Goal: Information Seeking & Learning: Learn about a topic

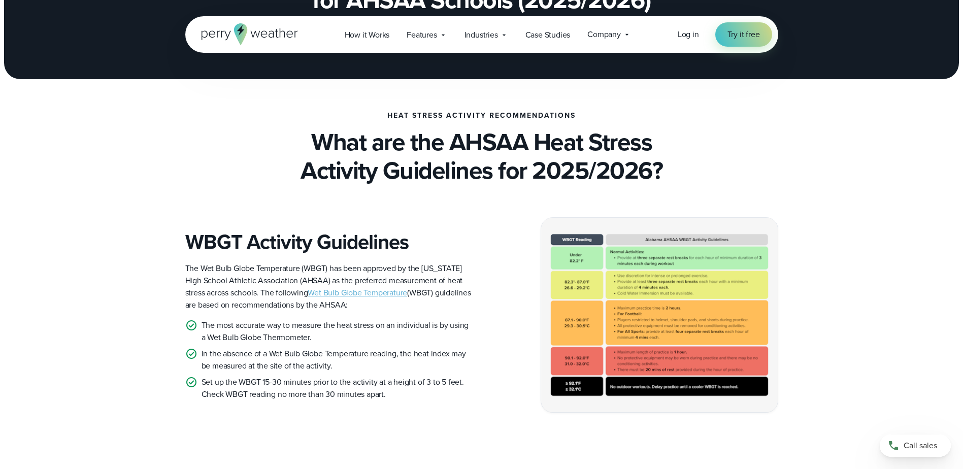
click at [649, 317] on img at bounding box center [659, 315] width 236 height 194
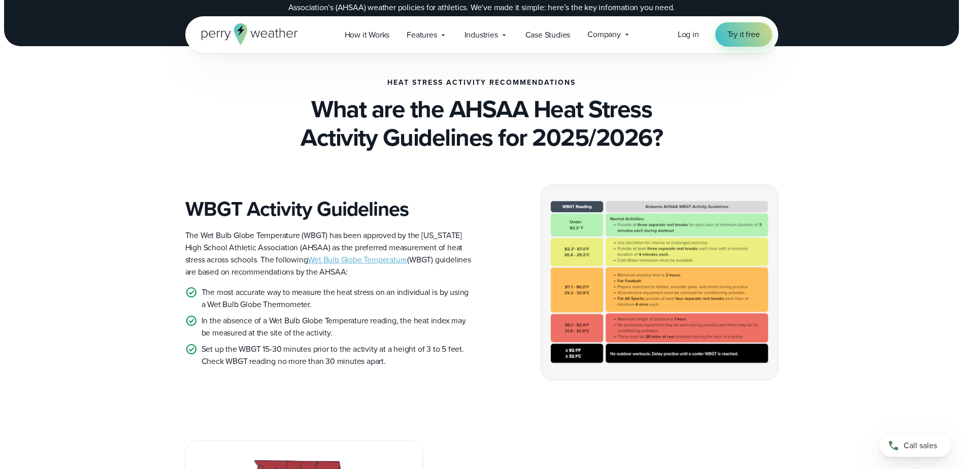
scroll to position [203, 0]
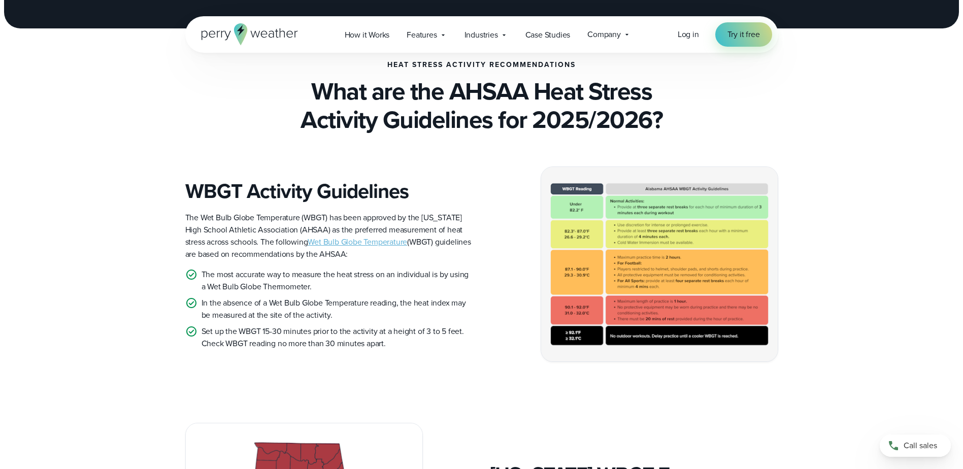
click at [360, 243] on link "Wet Bulb Globe Temperature" at bounding box center [356, 242] width 99 height 12
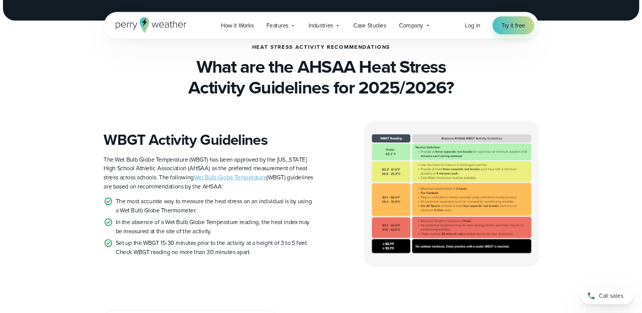
scroll to position [206, 0]
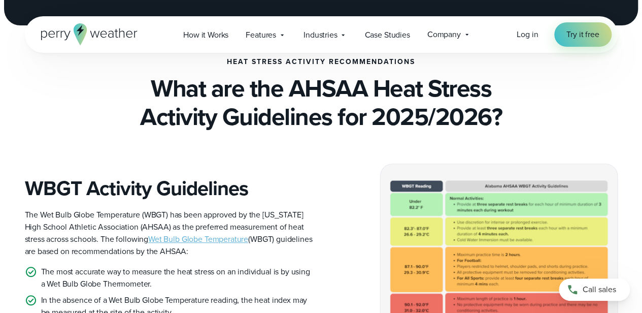
click at [536, 216] on img at bounding box center [499, 261] width 236 height 194
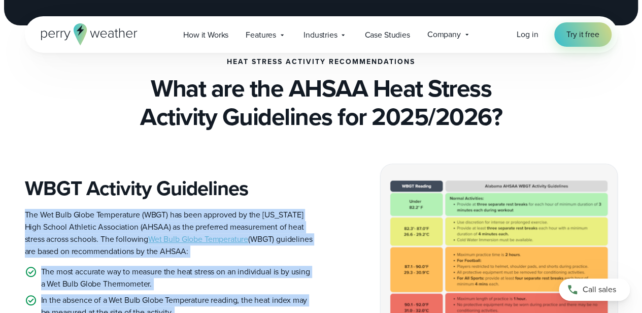
drag, startPoint x: 351, startPoint y: 211, endPoint x: 290, endPoint y: 164, distance: 76.7
click at [290, 164] on div "WBGT Activity Guidelines The Wet Bulb Globe Temperature (WBGT) has been approve…" at bounding box center [321, 260] width 593 height 195
drag, startPoint x: 290, startPoint y: 164, endPoint x: 444, endPoint y: 150, distance: 154.9
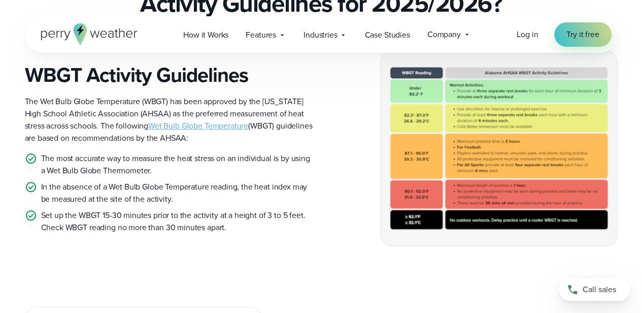
scroll to position [307, 0]
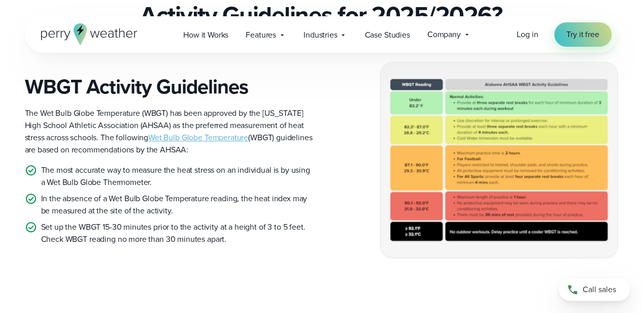
click at [400, 96] on img at bounding box center [499, 159] width 236 height 194
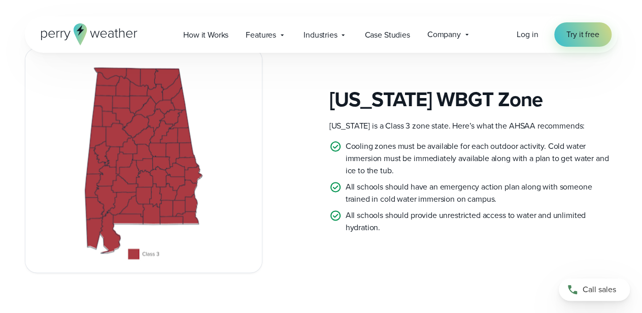
scroll to position [544, 0]
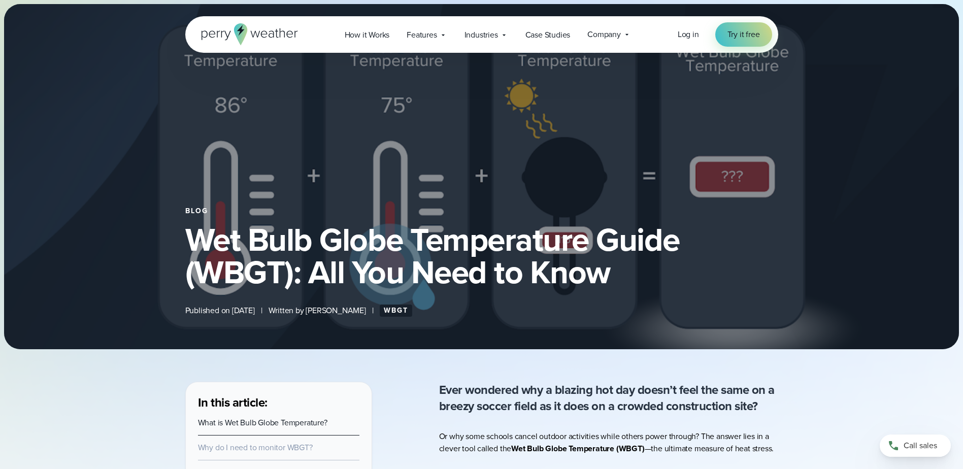
select select "***"
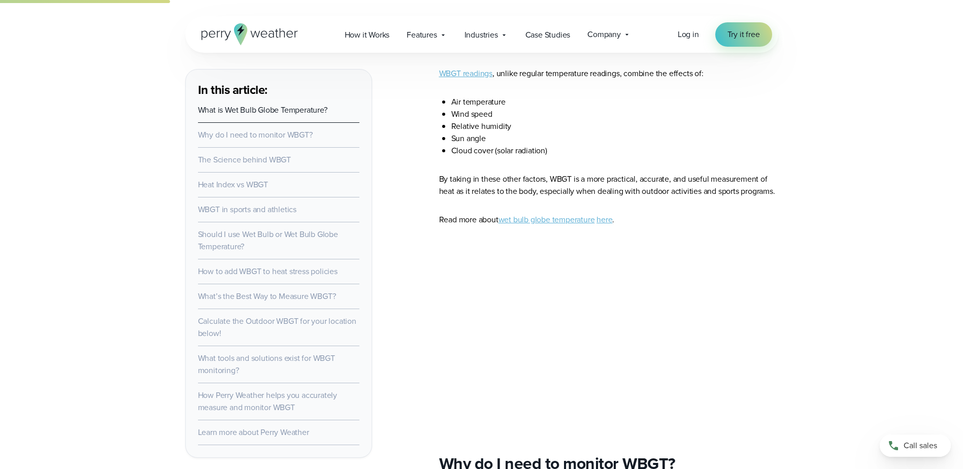
scroll to position [863, 0]
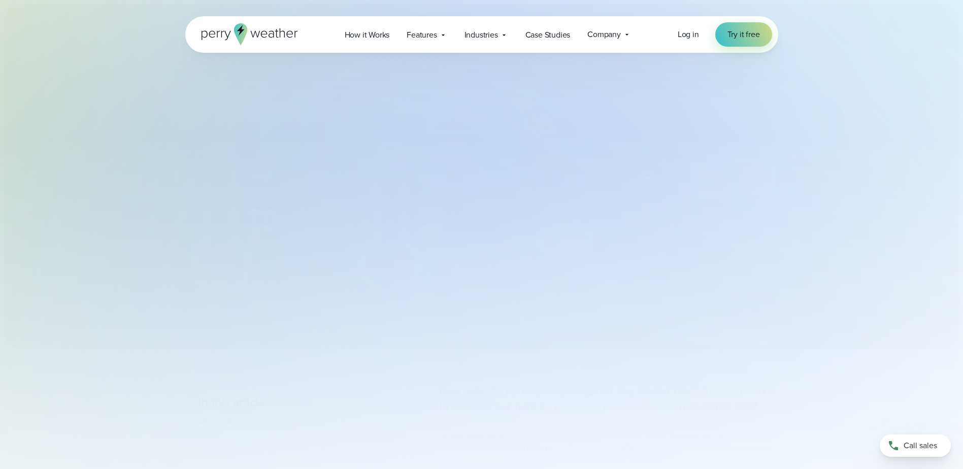
select select "***"
